Goal: Participate in discussion

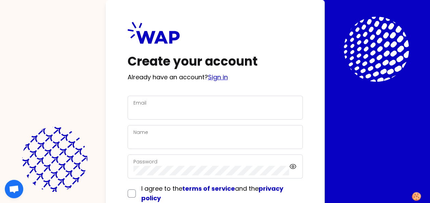
click at [228, 75] on link "Sign in" at bounding box center [218, 77] width 20 height 9
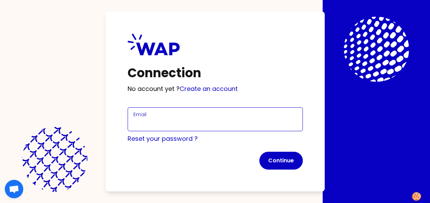
click at [168, 121] on input "Email" at bounding box center [215, 124] width 164 height 10
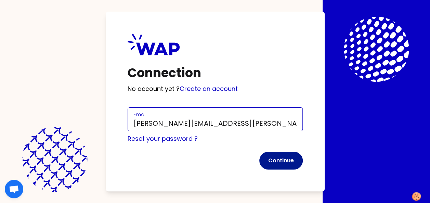
type input "[PERSON_NAME][EMAIL_ADDRESS][PERSON_NAME][DOMAIN_NAME]"
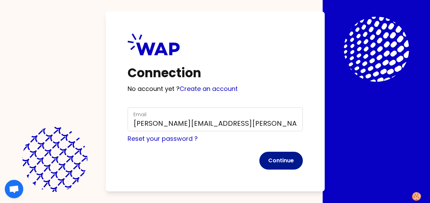
click at [277, 162] on button "Continue" at bounding box center [280, 161] width 43 height 18
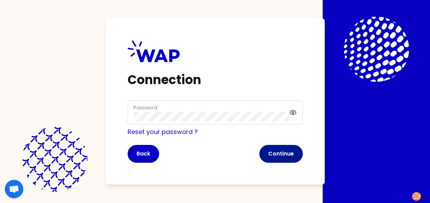
click at [283, 155] on button "Continue" at bounding box center [280, 154] width 43 height 18
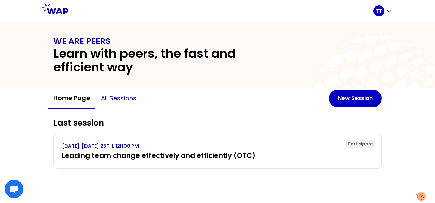
click at [120, 100] on button "All sessions" at bounding box center [118, 98] width 47 height 21
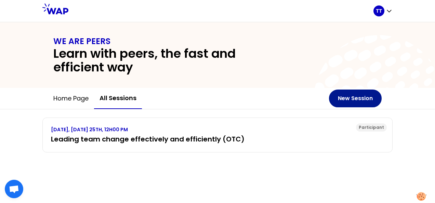
click at [339, 104] on button "New Session" at bounding box center [355, 99] width 53 height 18
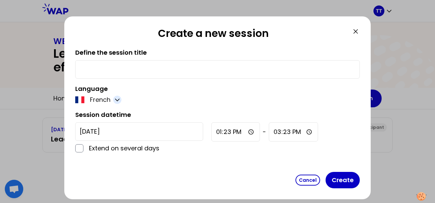
click at [118, 102] on icon "button" at bounding box center [117, 100] width 7 height 7
click at [102, 120] on span "English" at bounding box center [105, 117] width 21 height 10
click at [153, 73] on input "text" at bounding box center [218, 70] width 276 height 10
click at [82, 147] on div "[DATE] Extend on several days" at bounding box center [139, 138] width 128 height 31
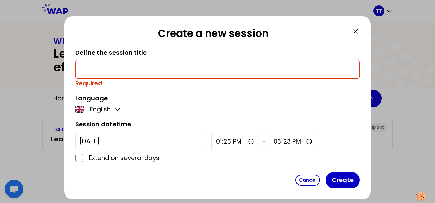
click at [363, 28] on div "Create a new session Define the session title Required Language English Session…" at bounding box center [217, 107] width 307 height 183
click at [357, 31] on icon at bounding box center [356, 31] width 8 height 8
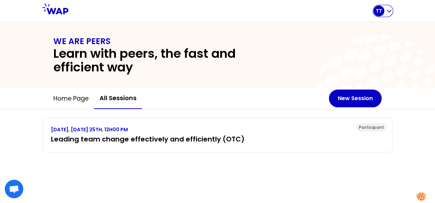
click at [386, 11] on div "TT" at bounding box center [383, 10] width 19 height 11
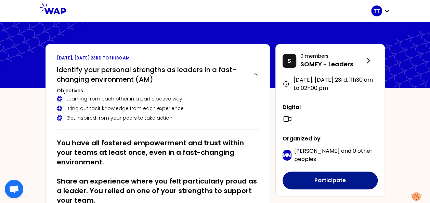
click at [322, 178] on button "Participate" at bounding box center [330, 181] width 95 height 18
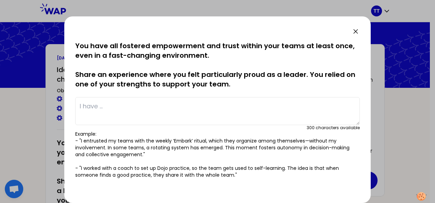
click at [182, 118] on textarea at bounding box center [217, 111] width 285 height 28
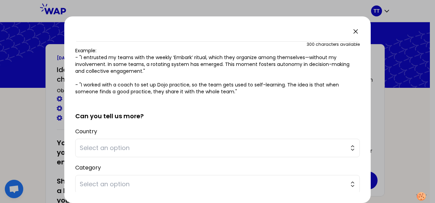
scroll to position [82, 0]
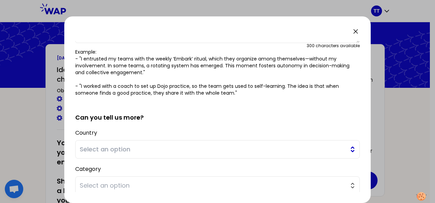
click at [298, 151] on span "Select an option" at bounding box center [213, 150] width 266 height 10
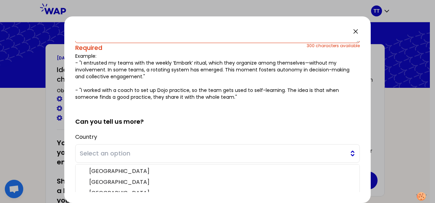
click at [298, 151] on span "Select an option" at bounding box center [213, 154] width 266 height 10
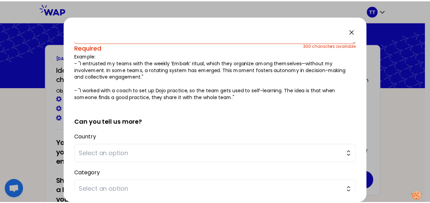
scroll to position [0, 0]
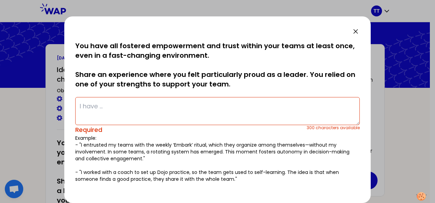
click at [218, 116] on textarea at bounding box center [217, 111] width 285 height 28
click at [373, 34] on div at bounding box center [217, 101] width 435 height 203
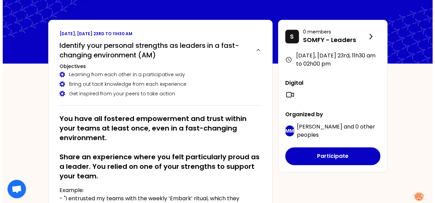
scroll to position [23, 0]
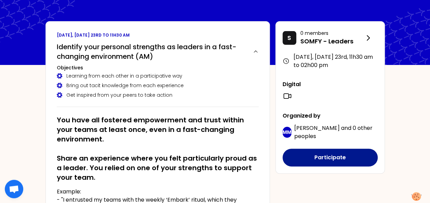
click at [318, 153] on button "Participate" at bounding box center [330, 158] width 95 height 18
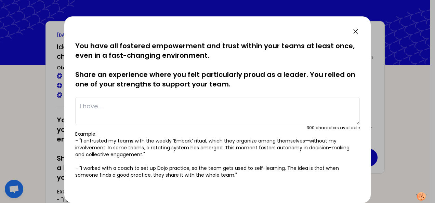
click at [162, 111] on textarea at bounding box center [217, 111] width 285 height 28
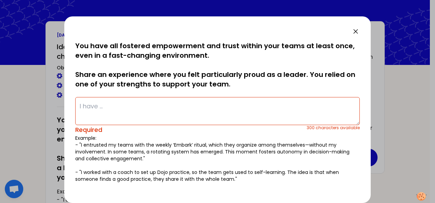
click at [131, 149] on p "Example: - "I entrusted my teams with the weekly ‘Embark’ ritual, which they or…" at bounding box center [217, 159] width 285 height 48
click at [128, 114] on textarea at bounding box center [217, 111] width 285 height 28
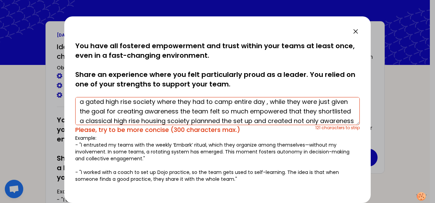
scroll to position [4, 0]
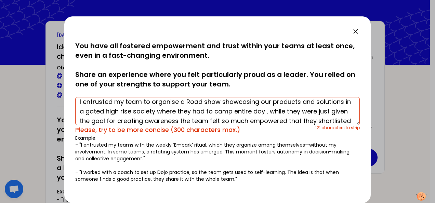
type textarea "I entrusted my team to organise a Road show showcasing our products and solutio…"
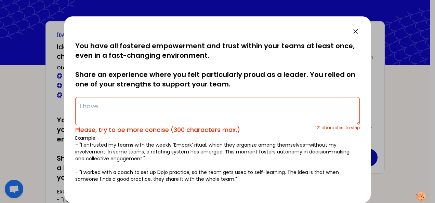
scroll to position [0, 0]
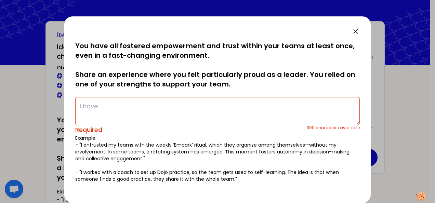
paste textarea "I entrusted my team to run a roadshow in a gated high-rise. Though tasked only …"
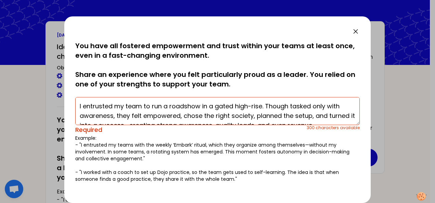
scroll to position [5, 0]
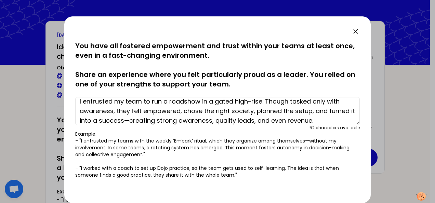
type textarea "I entrusted my team to run a roadshow in a gated high-rise. Though tasked only …"
click at [360, 115] on div "saved You have all fostered empowerment and trust within your teams at least on…" at bounding box center [217, 109] width 307 height 187
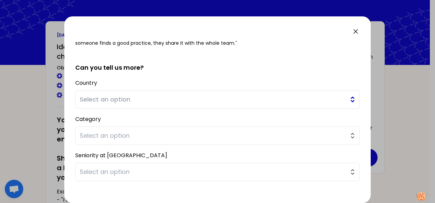
click at [245, 106] on button "Select an option" at bounding box center [217, 99] width 285 height 18
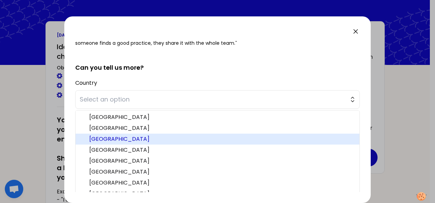
scroll to position [148, 0]
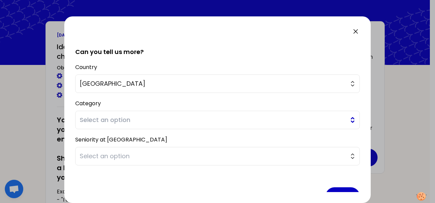
click at [182, 115] on span "Select an option" at bounding box center [213, 120] width 266 height 10
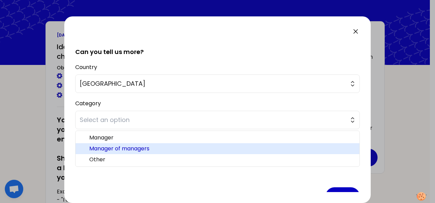
click at [151, 147] on span "Manager of managers" at bounding box center [221, 149] width 265 height 8
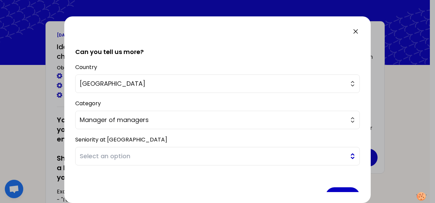
click at [151, 152] on span "Select an option" at bounding box center [213, 157] width 266 height 10
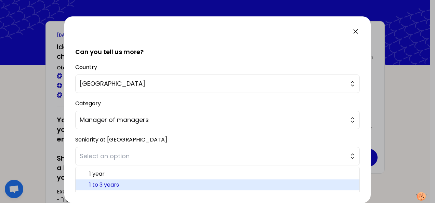
click at [128, 183] on span "1 to 3 years" at bounding box center [221, 185] width 265 height 8
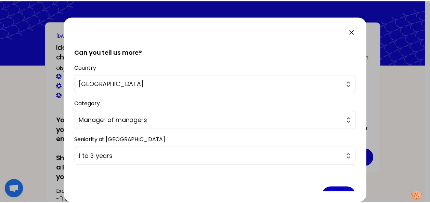
scroll to position [165, 0]
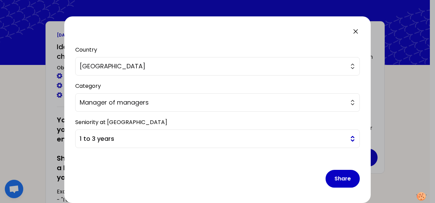
click at [345, 133] on button "1 to 3 years" at bounding box center [217, 139] width 285 height 18
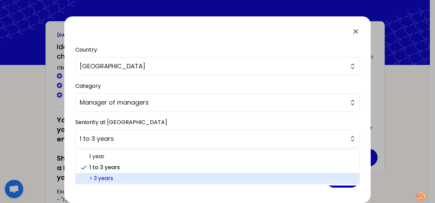
click at [342, 178] on span "> 3 years" at bounding box center [221, 179] width 265 height 8
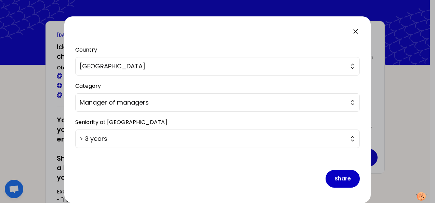
click at [391, 159] on div at bounding box center [217, 101] width 435 height 203
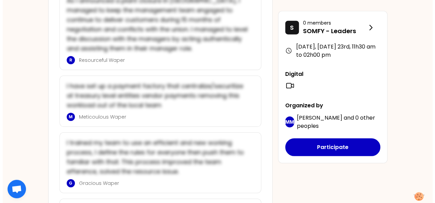
scroll to position [1030, 0]
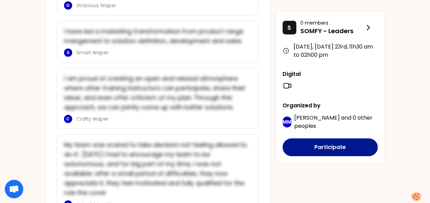
click at [329, 139] on button "Participate" at bounding box center [330, 148] width 95 height 18
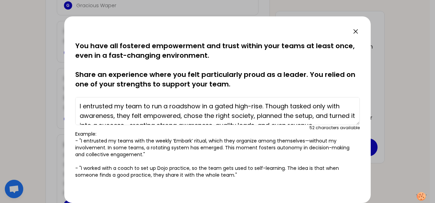
scroll to position [132, 0]
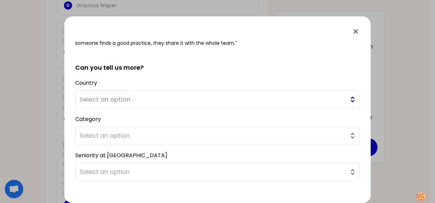
click at [277, 97] on span "Select an option" at bounding box center [213, 100] width 266 height 10
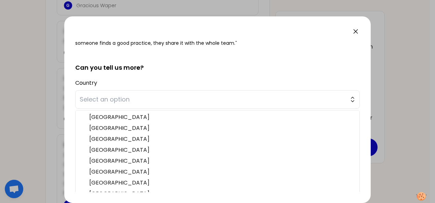
scroll to position [148, 0]
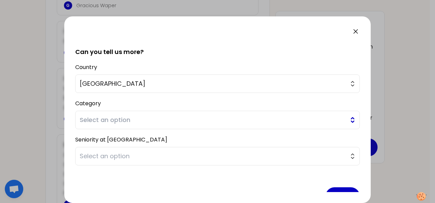
click at [196, 125] on button "Select an option" at bounding box center [217, 120] width 285 height 18
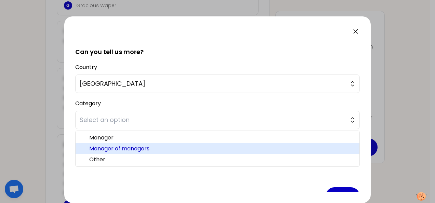
click at [148, 153] on li "Manager of managers" at bounding box center [218, 148] width 284 height 11
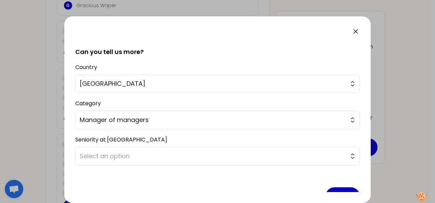
click at [148, 153] on span "Select an option" at bounding box center [213, 157] width 266 height 10
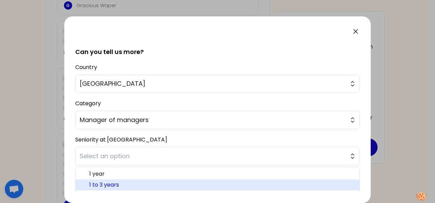
click at [129, 183] on span "1 to 3 years" at bounding box center [221, 185] width 265 height 8
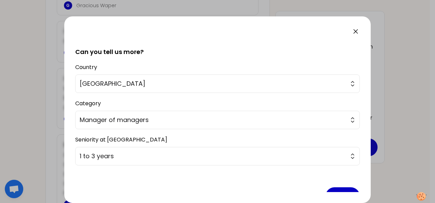
scroll to position [165, 0]
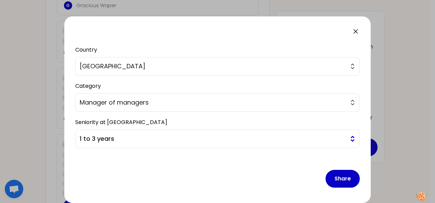
click at [323, 145] on button "1 to 3 years" at bounding box center [217, 139] width 285 height 18
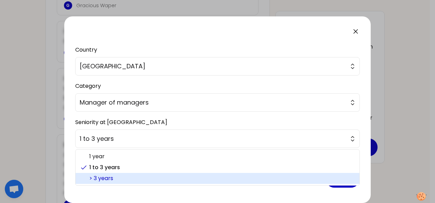
click at [232, 173] on li "> 3 years" at bounding box center [218, 178] width 284 height 11
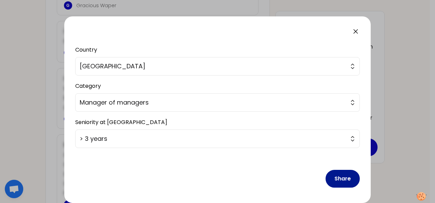
click at [336, 174] on button "Share" at bounding box center [343, 179] width 34 height 18
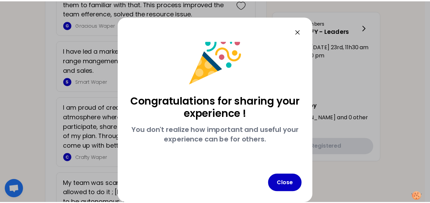
scroll to position [12, 0]
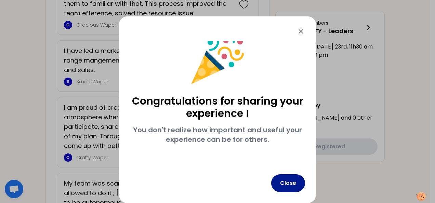
click at [290, 185] on button "Close" at bounding box center [288, 184] width 34 height 18
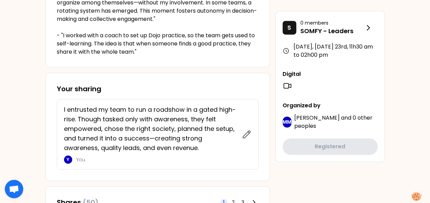
scroll to position [224, 0]
